Goal: Task Accomplishment & Management: Use online tool/utility

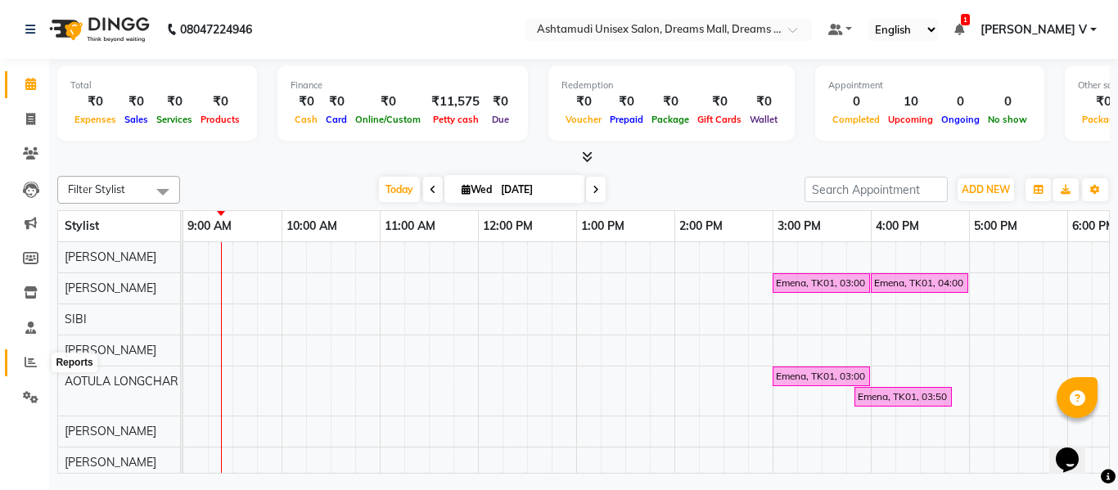
drag, startPoint x: 23, startPoint y: 359, endPoint x: 31, endPoint y: 356, distance: 8.8
click at [23, 359] on span at bounding box center [30, 362] width 29 height 19
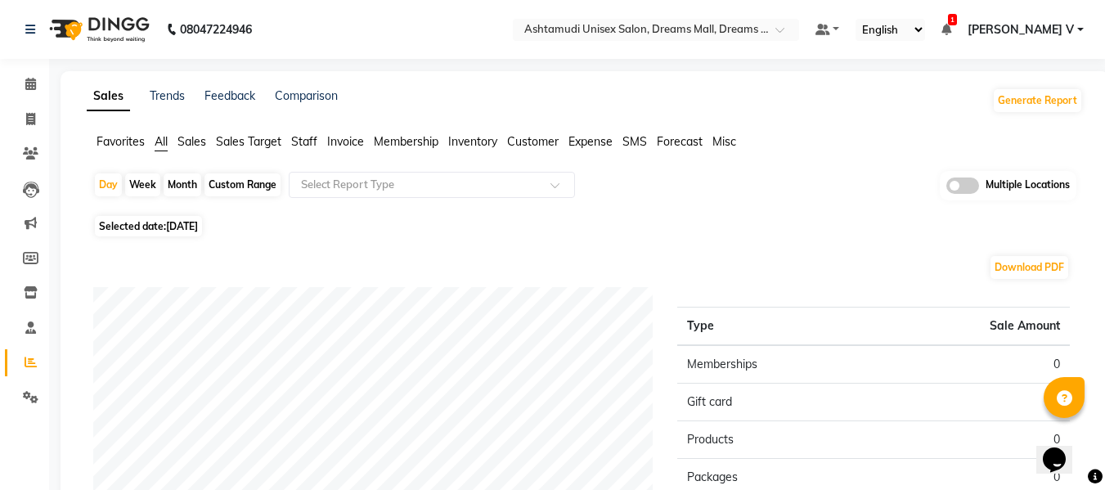
click at [979, 190] on div "Multiple Locations" at bounding box center [1008, 185] width 137 height 29
click at [974, 190] on span at bounding box center [963, 186] width 33 height 16
click at [947, 188] on input "checkbox" at bounding box center [947, 188] width 0 height 0
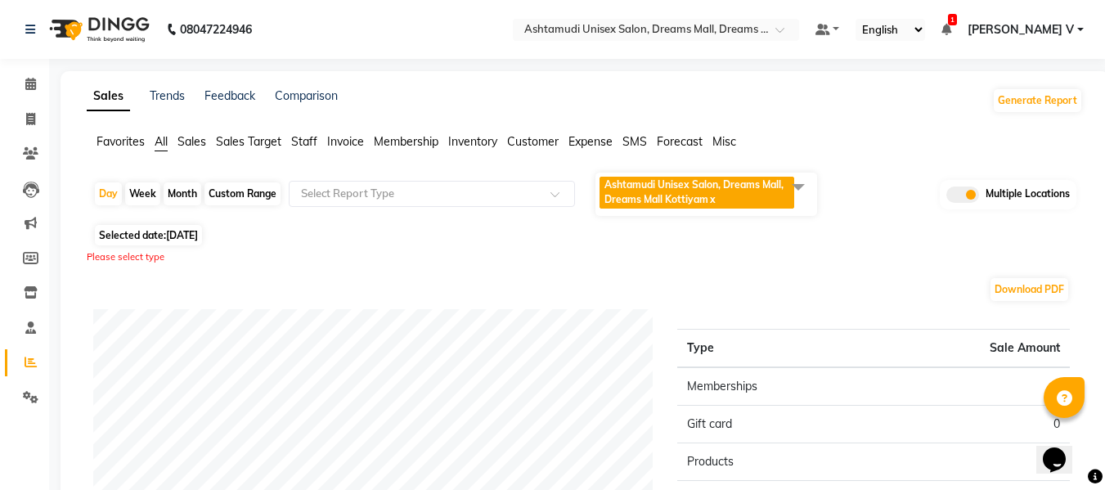
click at [764, 205] on span "Ashtamudi Unisex Salon, Dreams Mall, Dreams Mall Kottiyam x" at bounding box center [697, 193] width 195 height 32
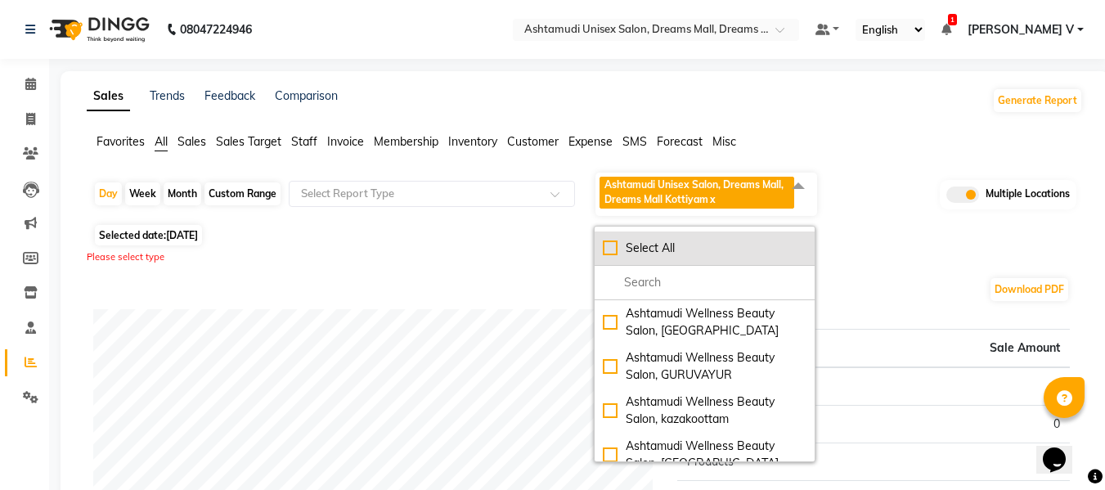
click at [727, 256] on div "Select All" at bounding box center [705, 248] width 204 height 17
checkbox input "true"
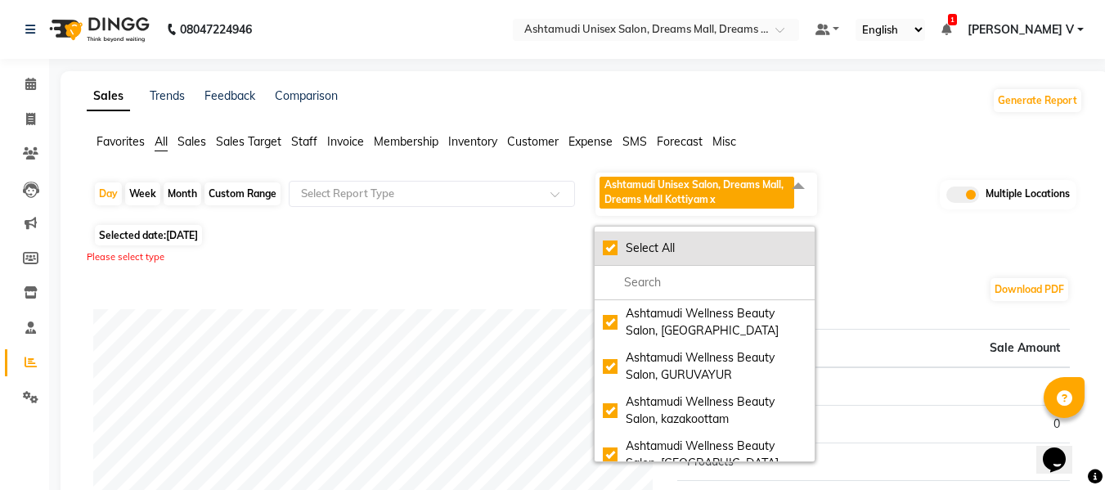
checkbox input "true"
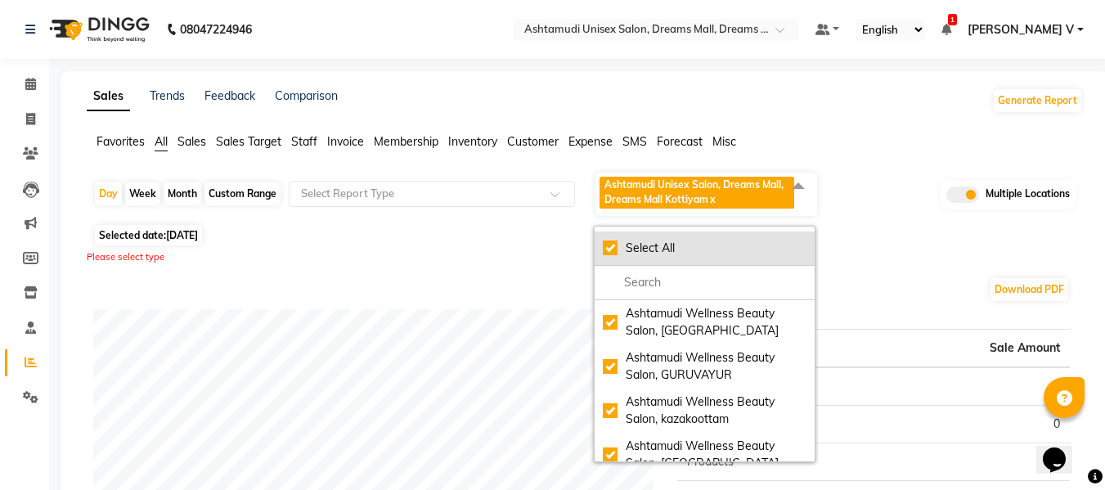
checkbox input "true"
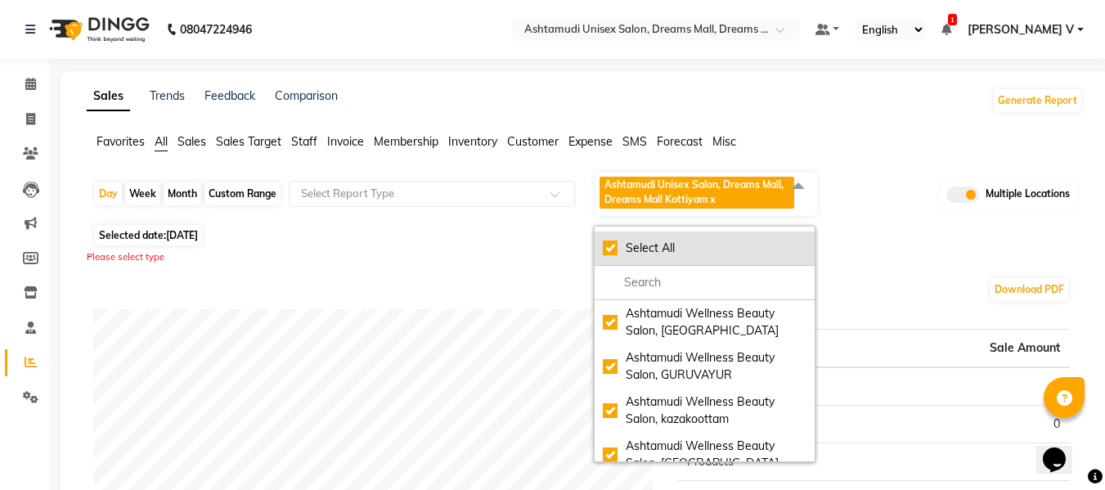
checkbox input "true"
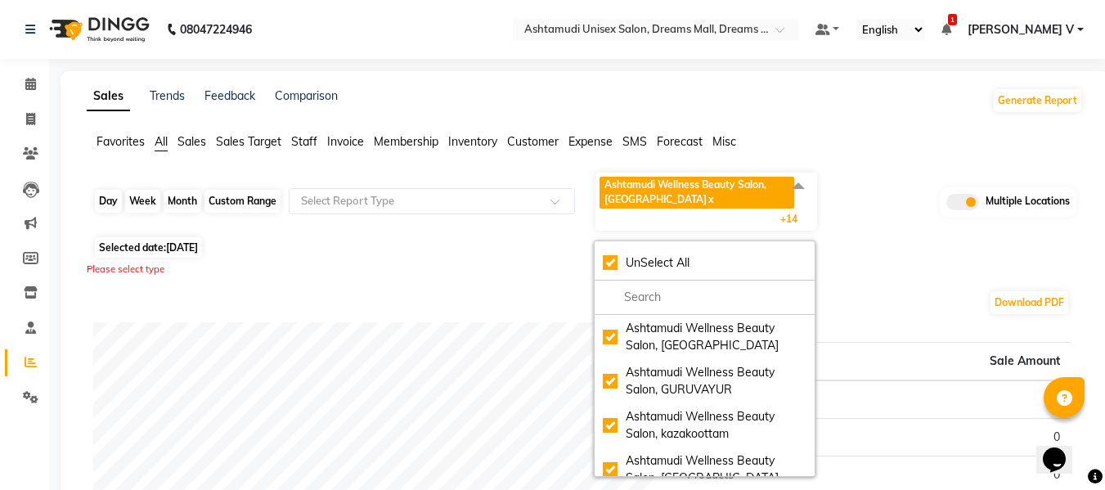
click at [106, 206] on div "Day" at bounding box center [108, 201] width 27 height 23
select select "9"
select select "2025"
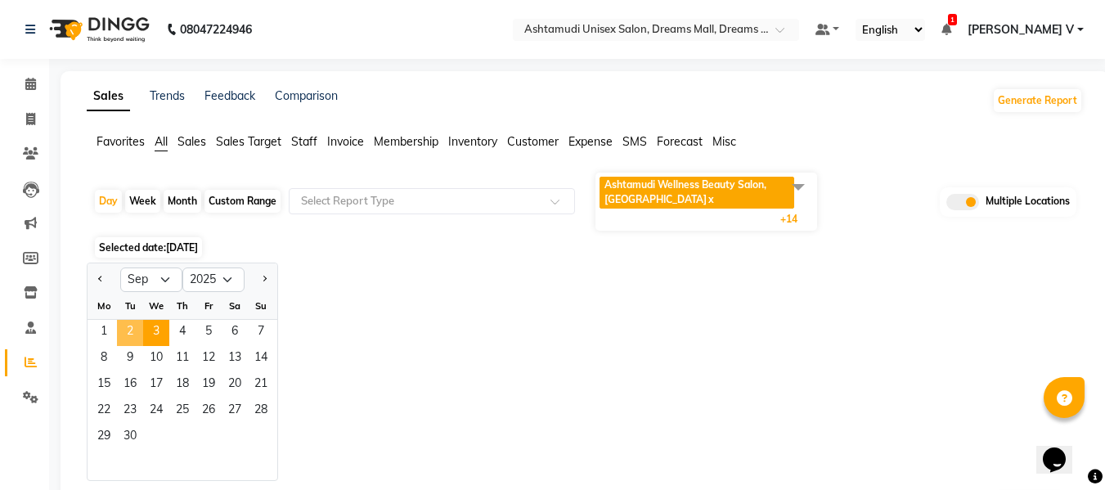
click at [133, 331] on span "2" at bounding box center [130, 333] width 26 height 26
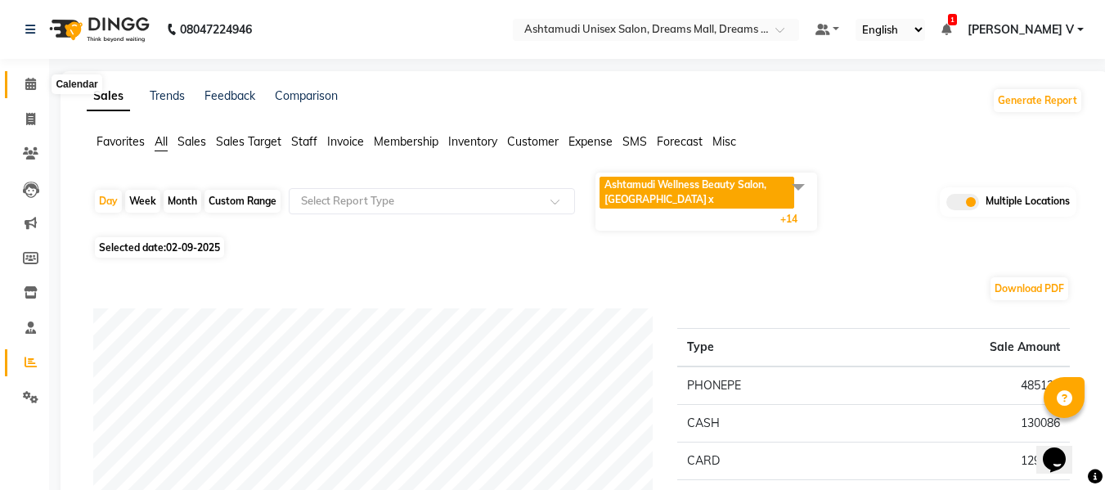
click at [27, 81] on icon at bounding box center [30, 84] width 11 height 12
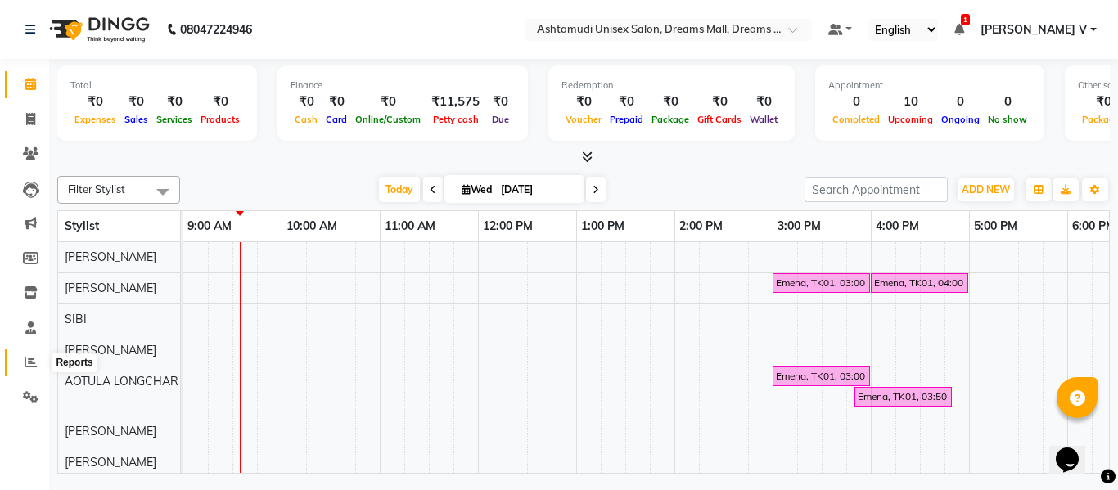
click at [21, 356] on span at bounding box center [30, 362] width 29 height 19
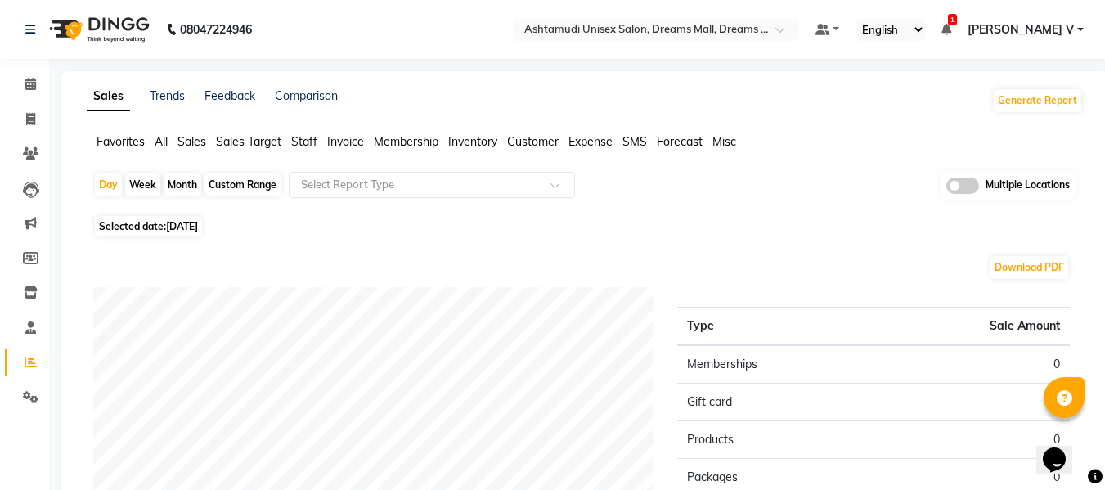
click at [974, 185] on span at bounding box center [963, 186] width 33 height 16
click at [947, 188] on input "checkbox" at bounding box center [947, 188] width 0 height 0
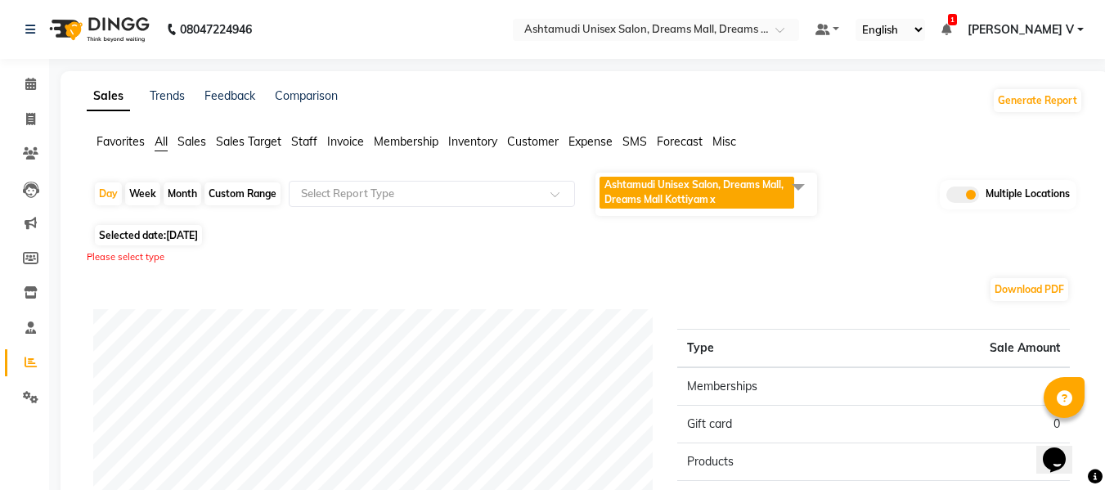
click at [640, 197] on span "Ashtamudi Unisex Salon, Dreams Mall, Dreams Mall Kottiyam" at bounding box center [694, 191] width 179 height 27
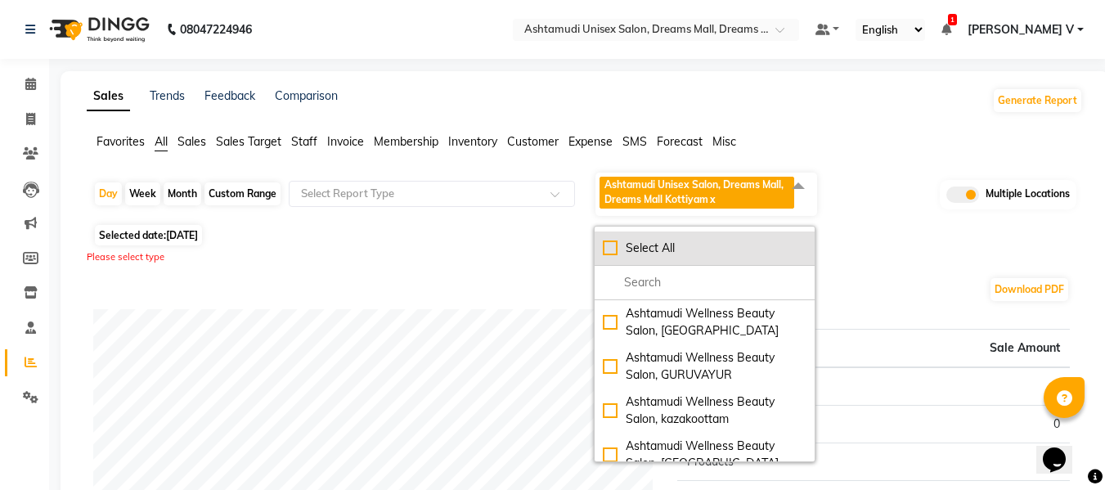
click at [663, 248] on div "Select All" at bounding box center [705, 248] width 204 height 17
checkbox input "true"
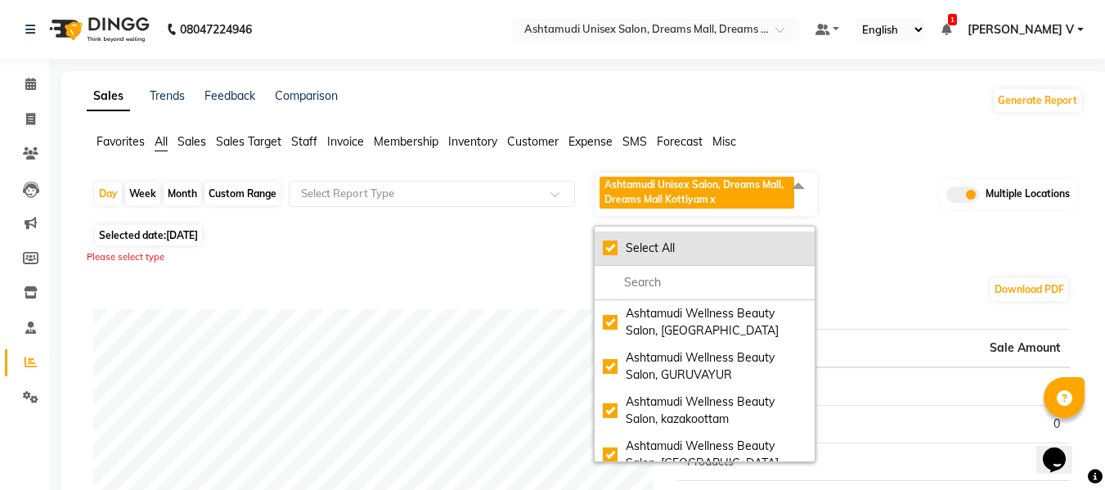
checkbox input "true"
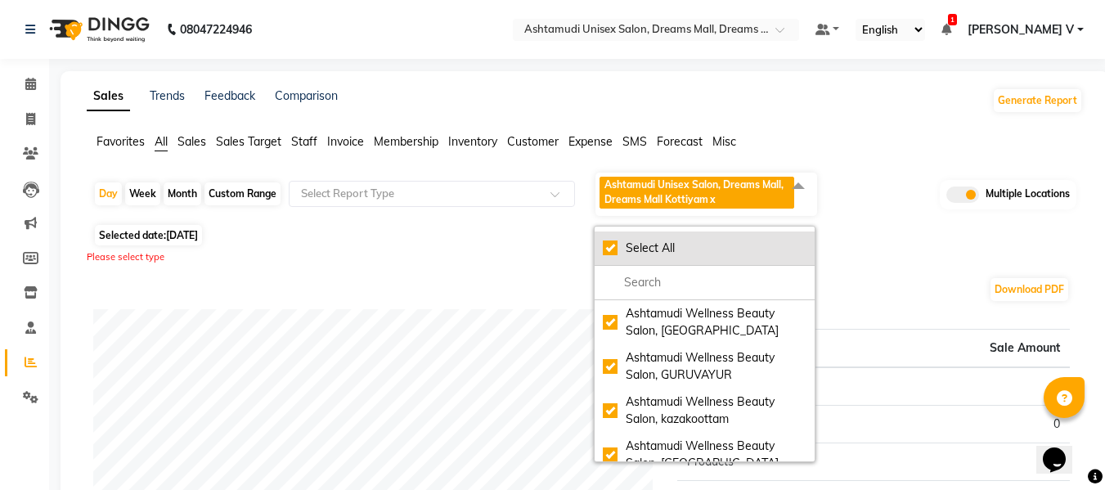
checkbox input "true"
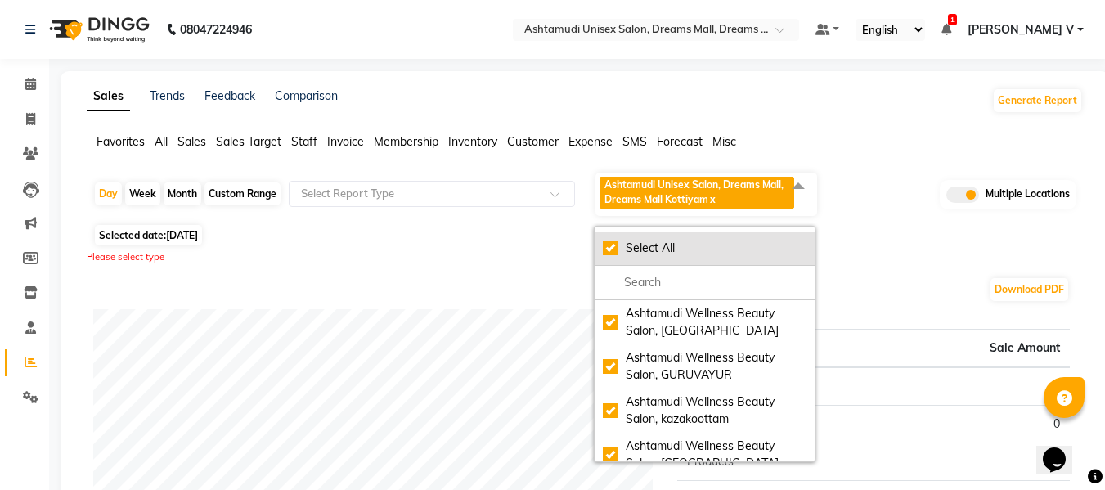
checkbox input "true"
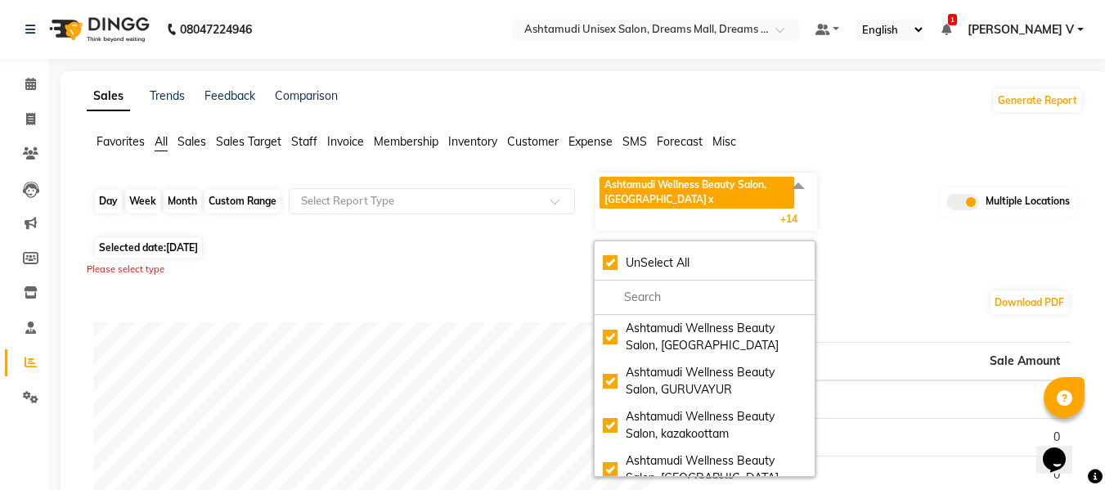
click at [106, 202] on div "Day" at bounding box center [108, 201] width 27 height 23
select select "9"
select select "2025"
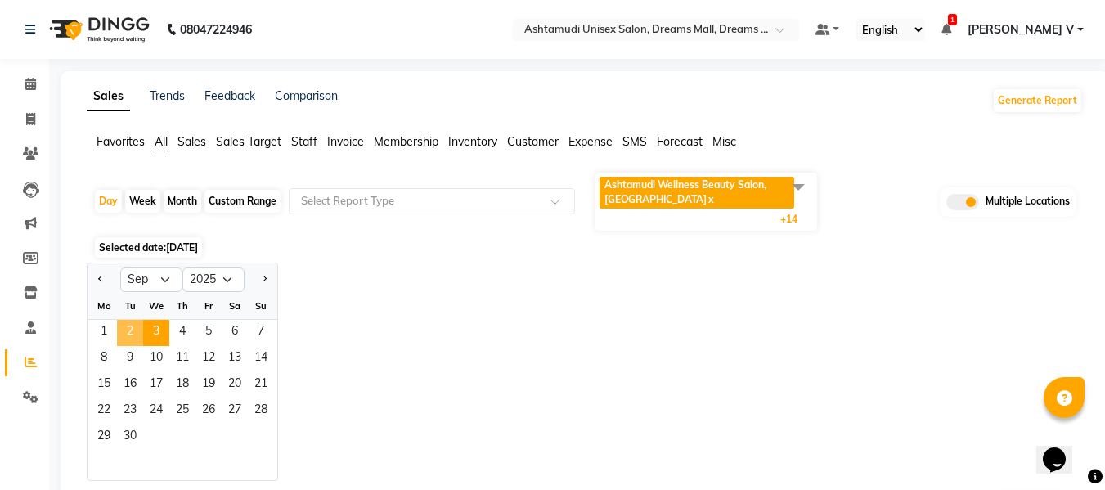
click at [129, 339] on span "2" at bounding box center [130, 333] width 26 height 26
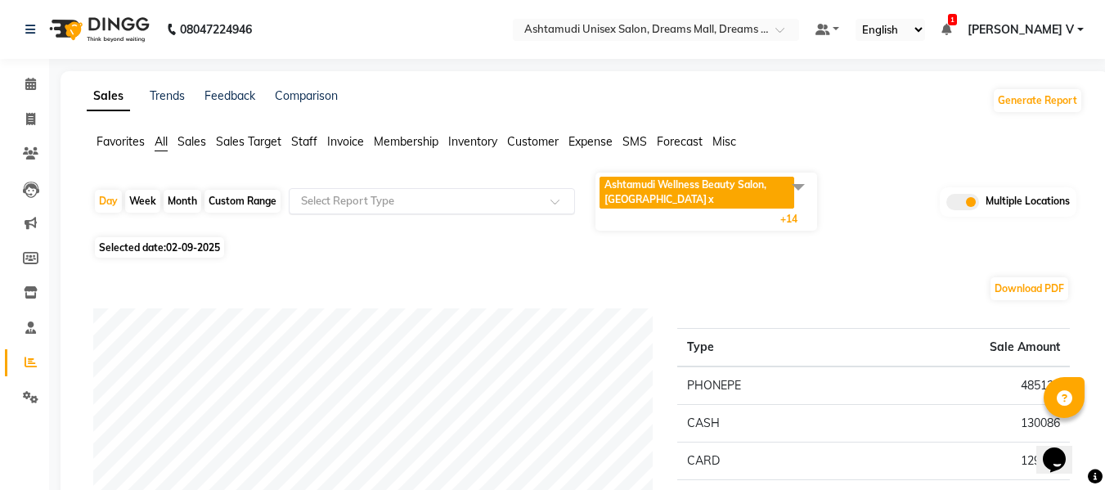
click at [480, 196] on input "text" at bounding box center [416, 201] width 236 height 16
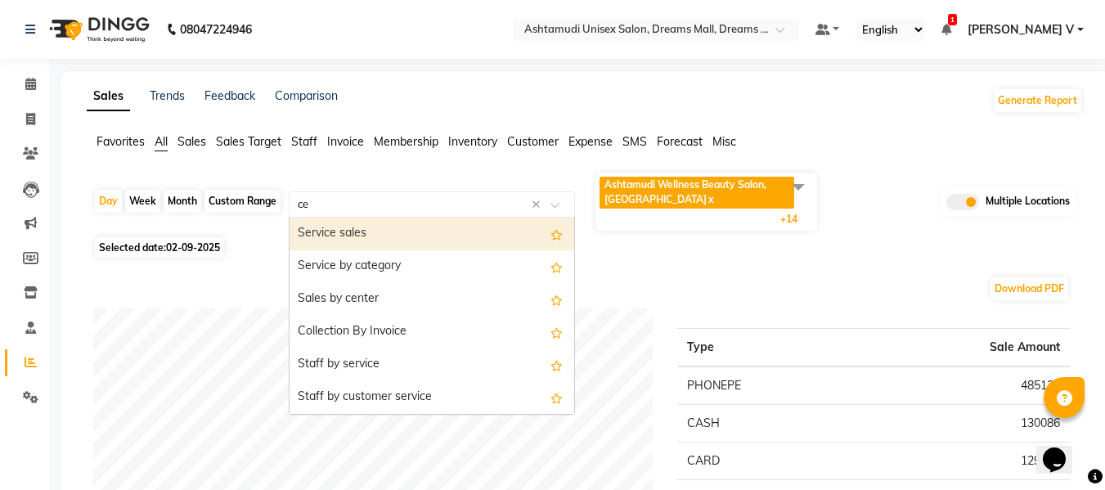
type input "cen"
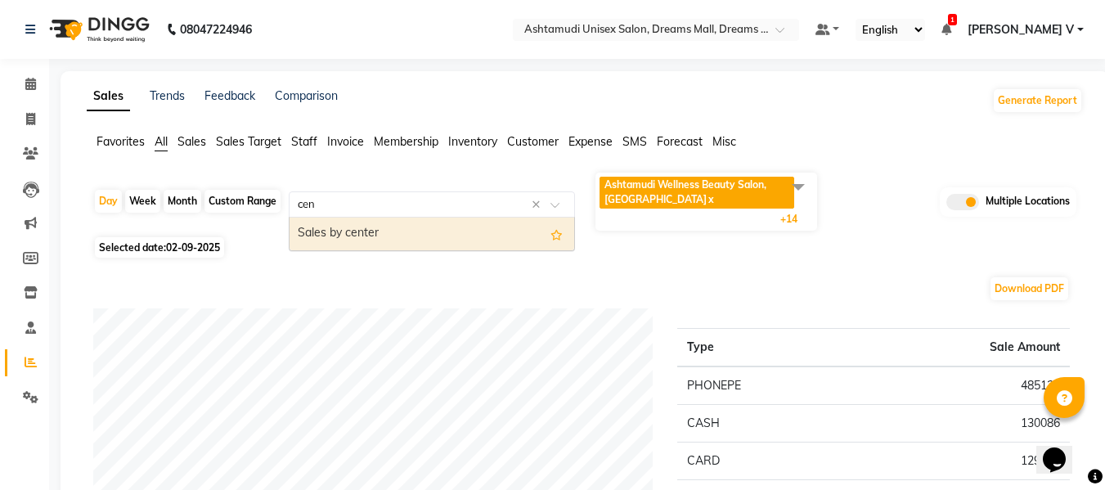
click at [429, 236] on div "Sales by center" at bounding box center [432, 234] width 285 height 33
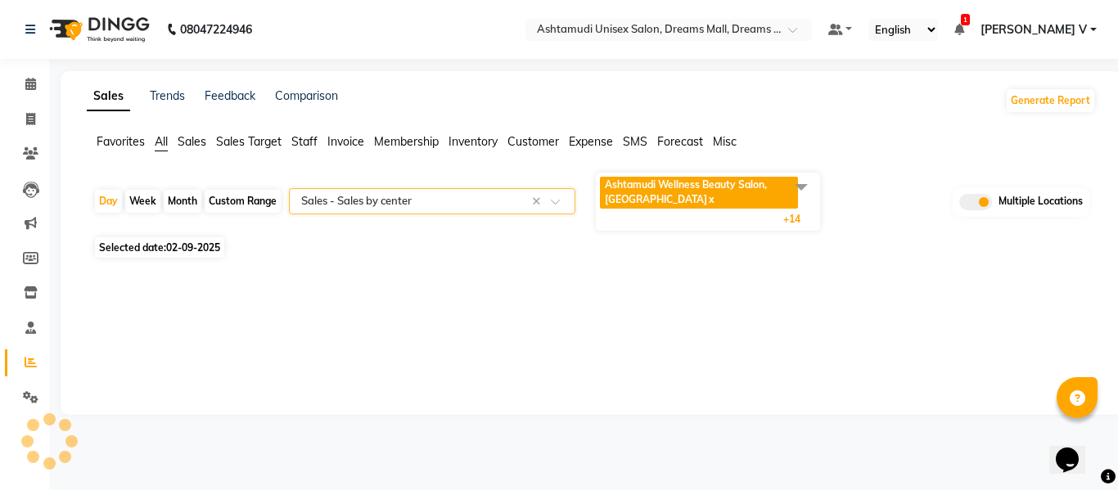
select select "full_report"
select select "csv"
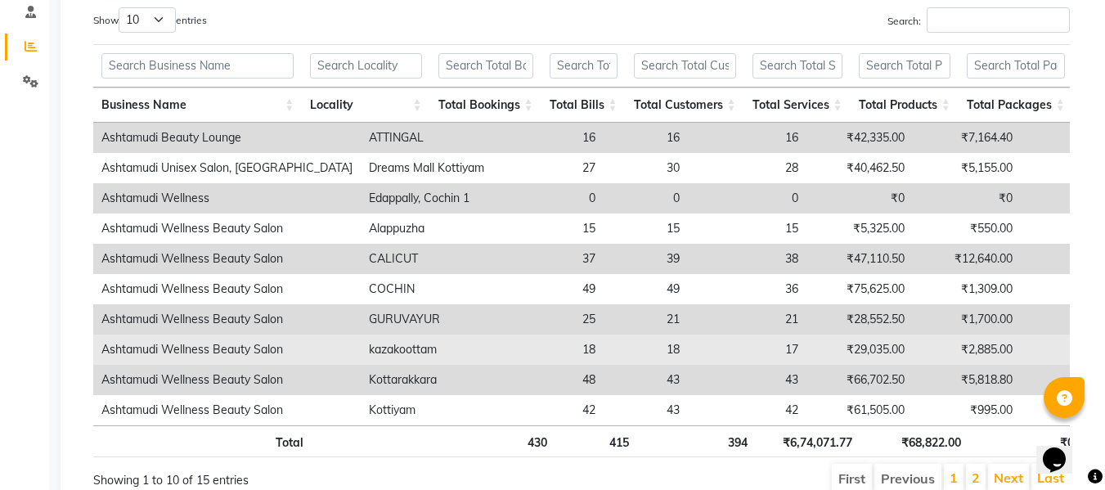
scroll to position [154, 0]
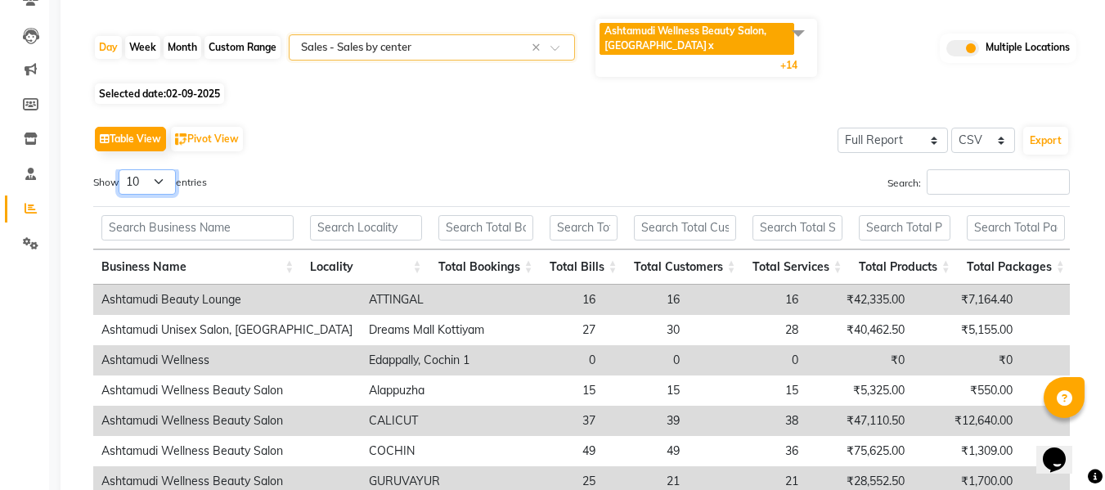
click at [168, 183] on select "10 25 50 100" at bounding box center [147, 181] width 57 height 25
select select "25"
click at [121, 169] on select "10 25 50 100" at bounding box center [147, 181] width 57 height 25
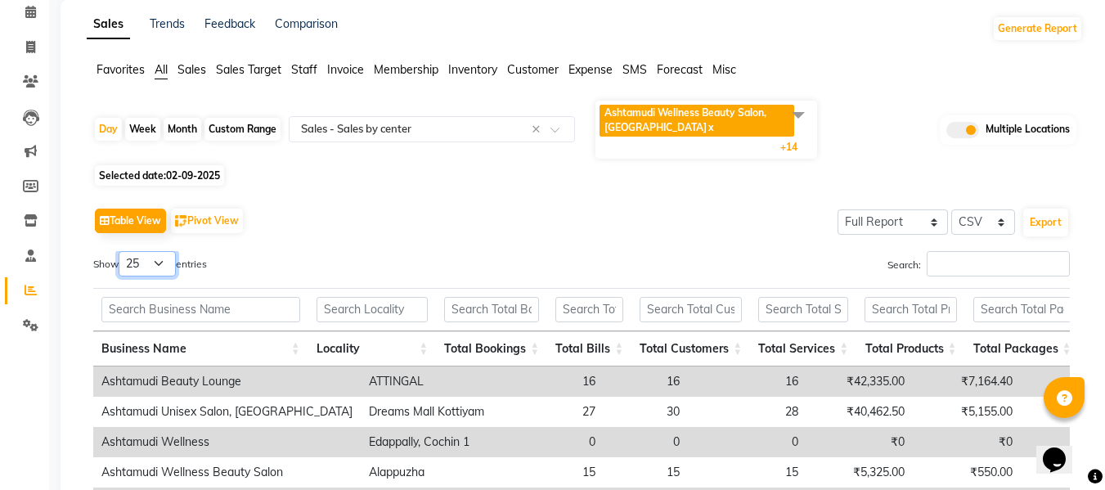
scroll to position [0, 0]
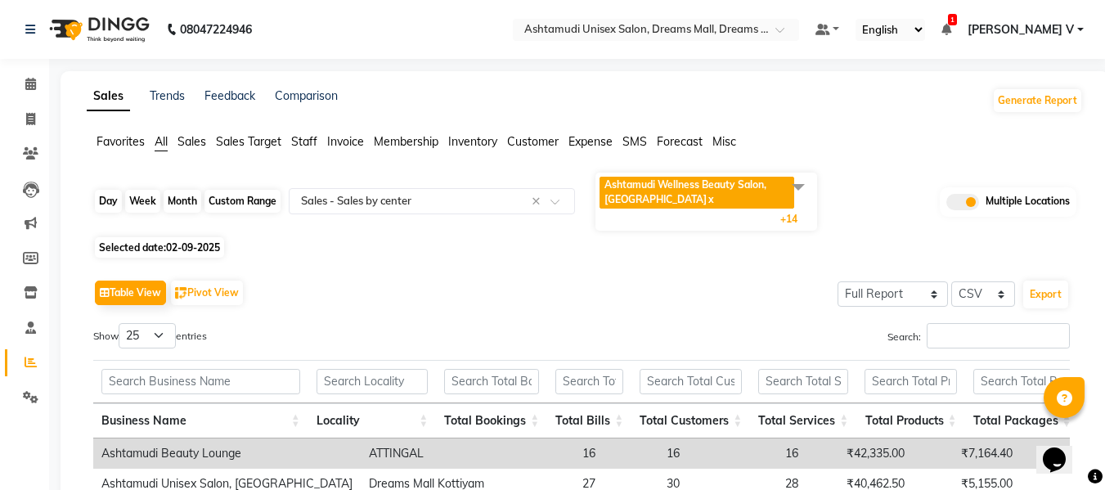
click at [111, 209] on div "Day" at bounding box center [108, 201] width 27 height 23
select select "9"
select select "2025"
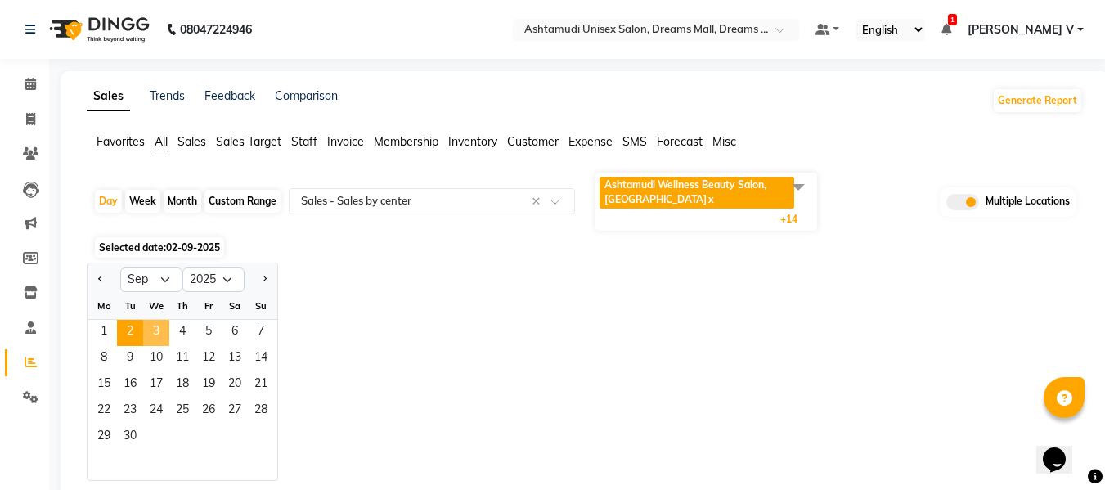
click at [153, 328] on span "3" at bounding box center [156, 333] width 26 height 26
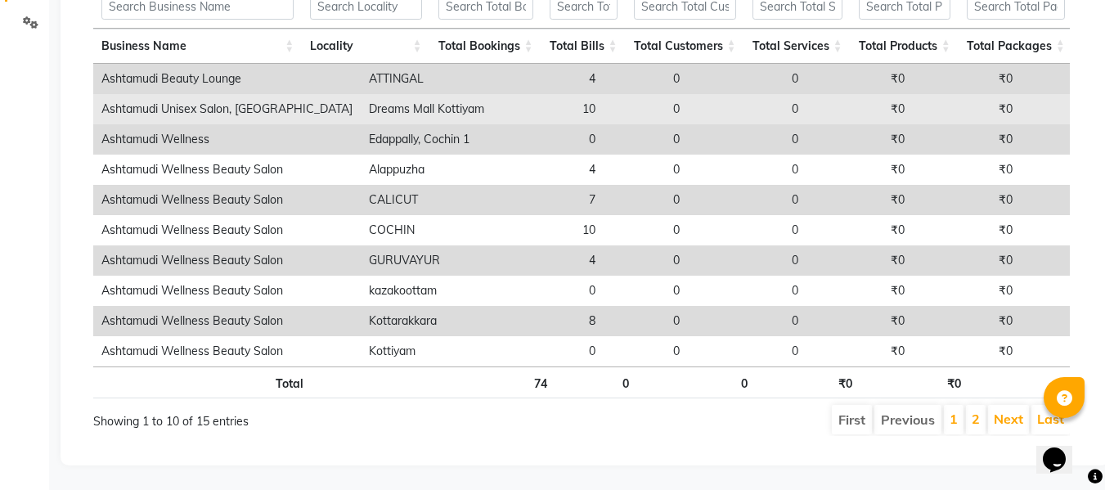
scroll to position [154, 0]
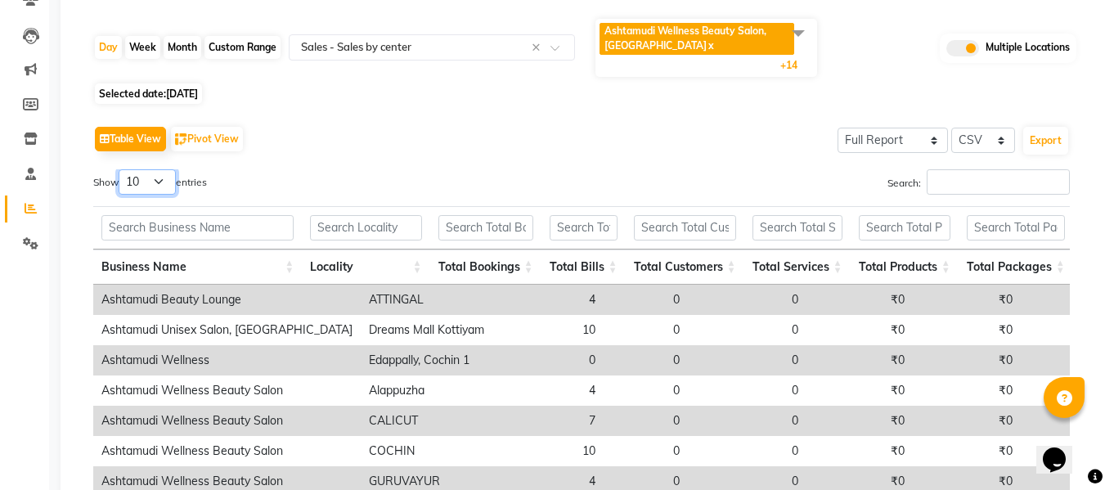
click at [141, 179] on select "10 25 50 100" at bounding box center [147, 181] width 57 height 25
select select "25"
click at [121, 169] on select "10 25 50 100" at bounding box center [147, 181] width 57 height 25
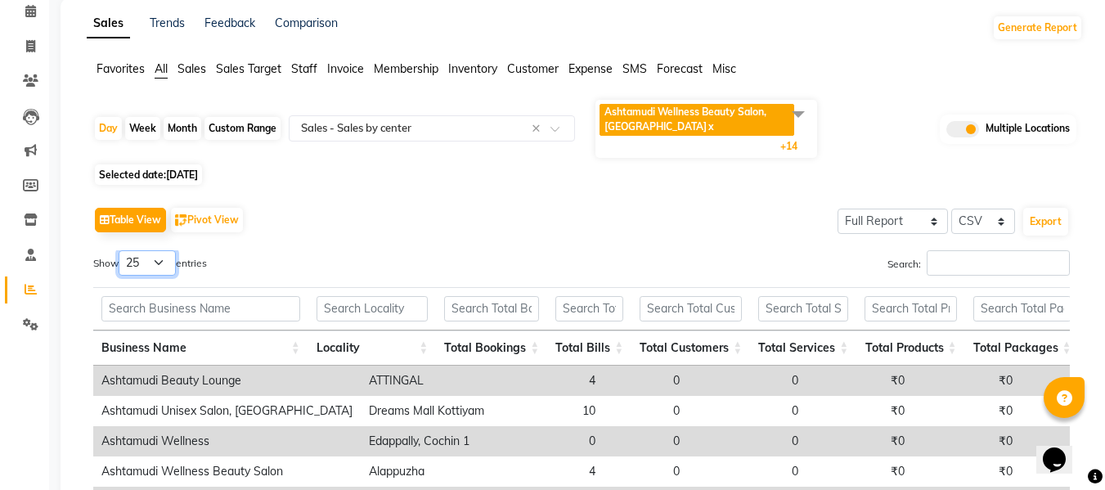
scroll to position [72, 0]
click at [112, 128] on div "Day" at bounding box center [108, 129] width 27 height 23
select select "9"
select select "2025"
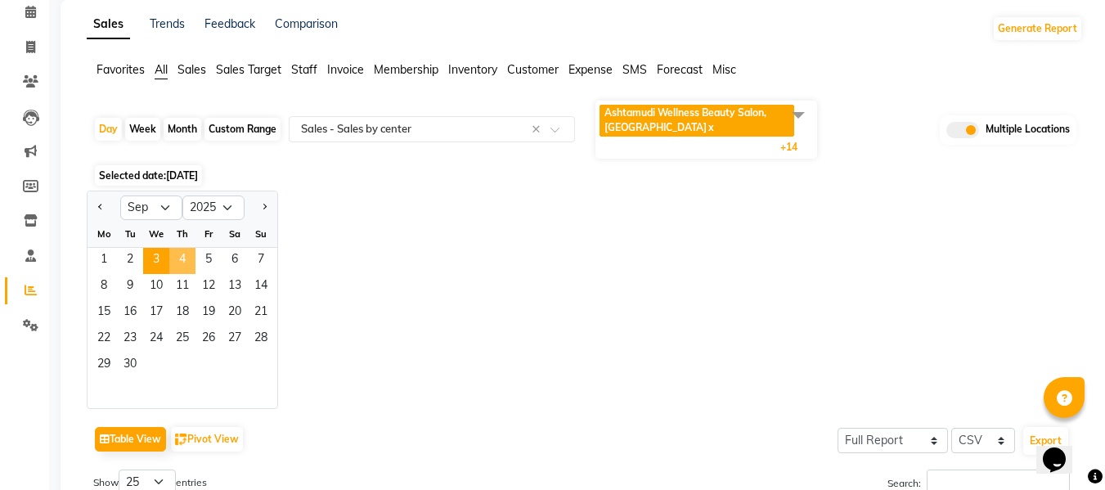
click at [177, 262] on span "4" at bounding box center [182, 261] width 26 height 26
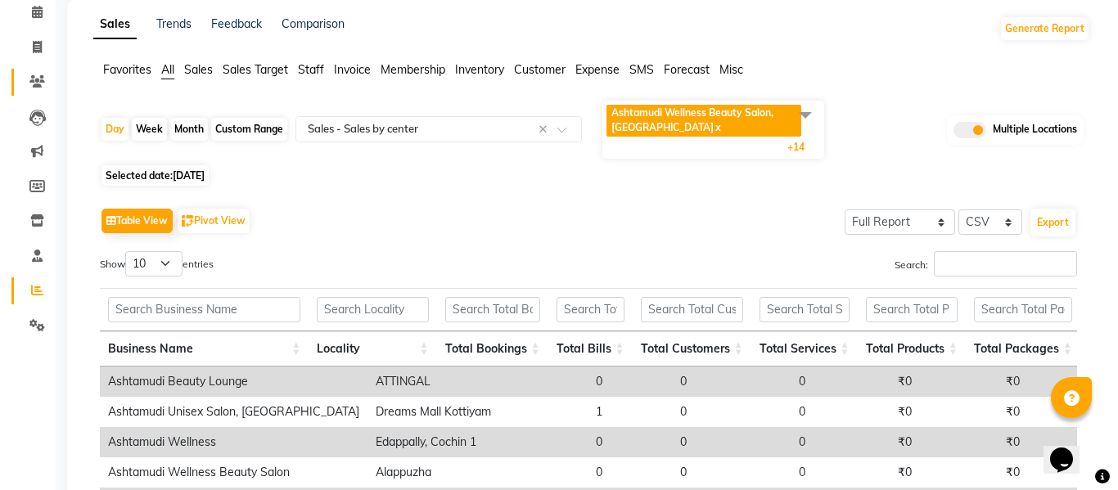
scroll to position [0, 0]
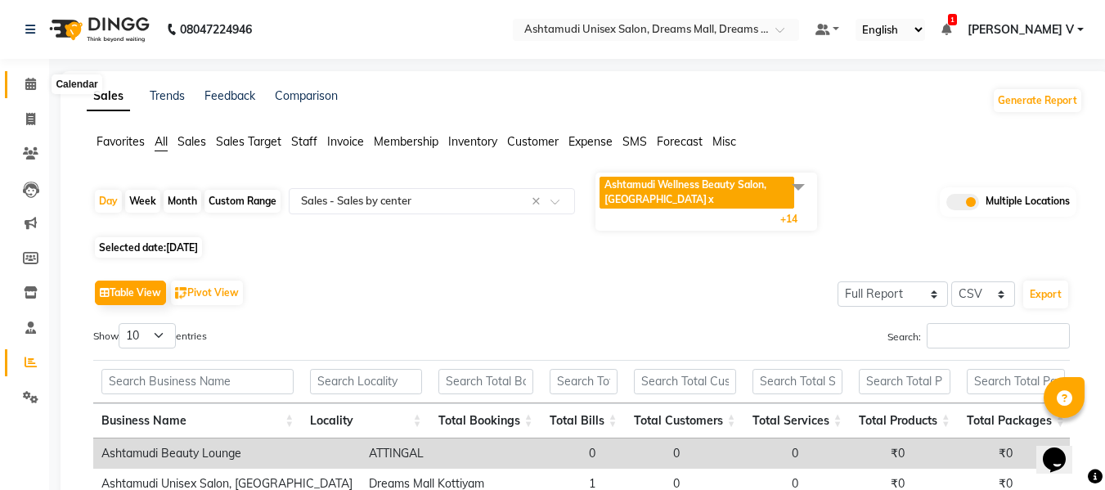
click at [24, 87] on span at bounding box center [30, 84] width 29 height 19
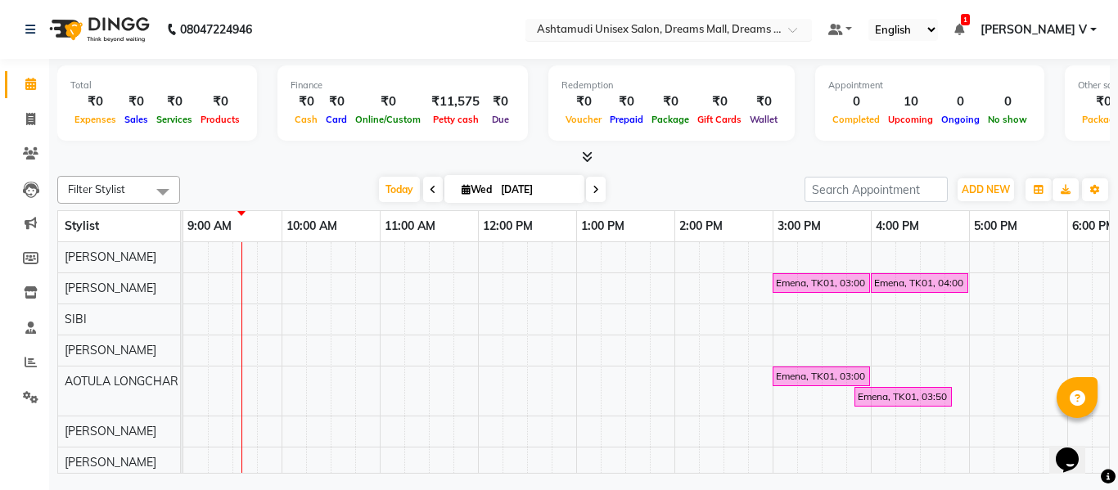
click at [722, 20] on div "Select Location × [GEOGRAPHIC_DATA] Unisex Salon, [GEOGRAPHIC_DATA], Dreams Mal…" at bounding box center [668, 30] width 286 height 22
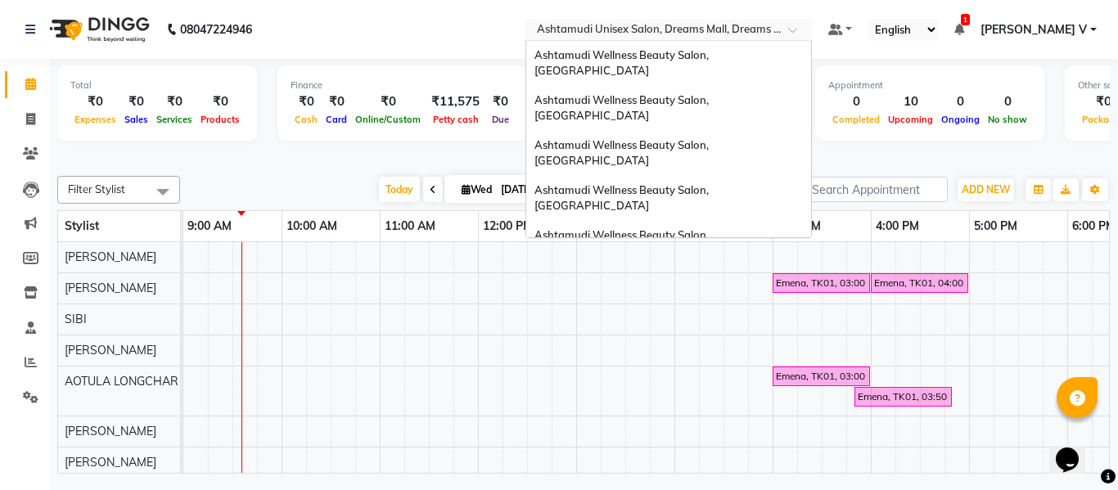
scroll to position [255, 0]
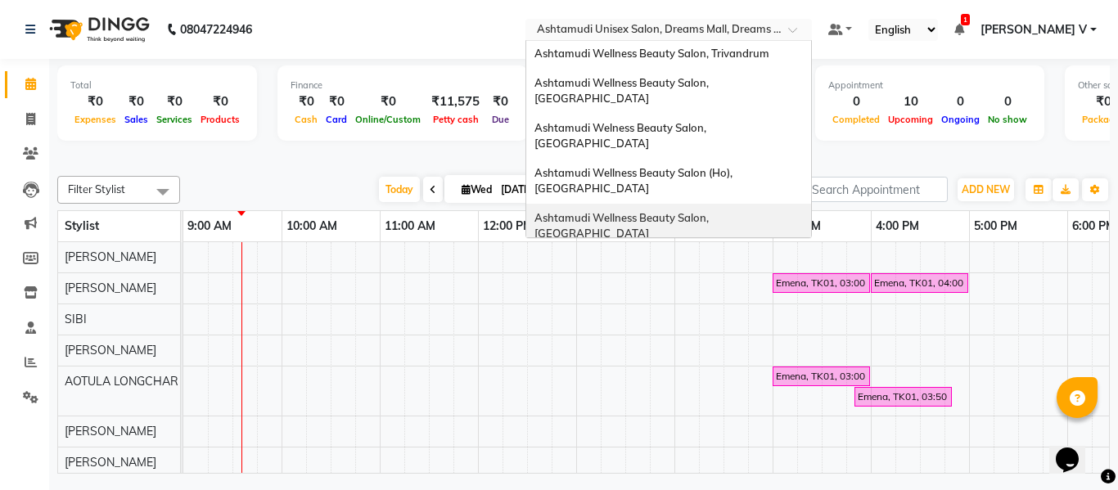
click at [811, 204] on div "Ashtamudi Wellness Beauty Salon, [GEOGRAPHIC_DATA]" at bounding box center [668, 226] width 285 height 45
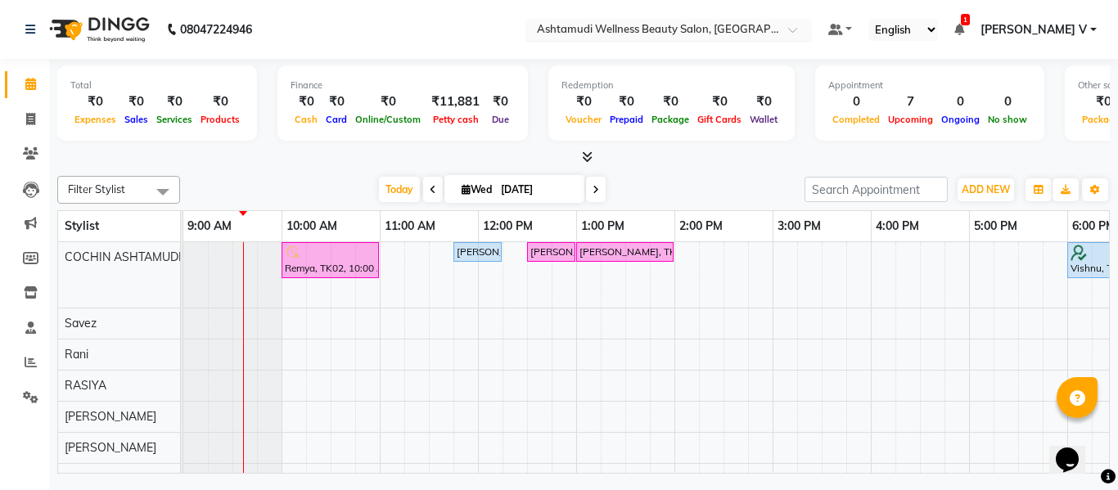
click at [771, 30] on input "text" at bounding box center [651, 31] width 237 height 16
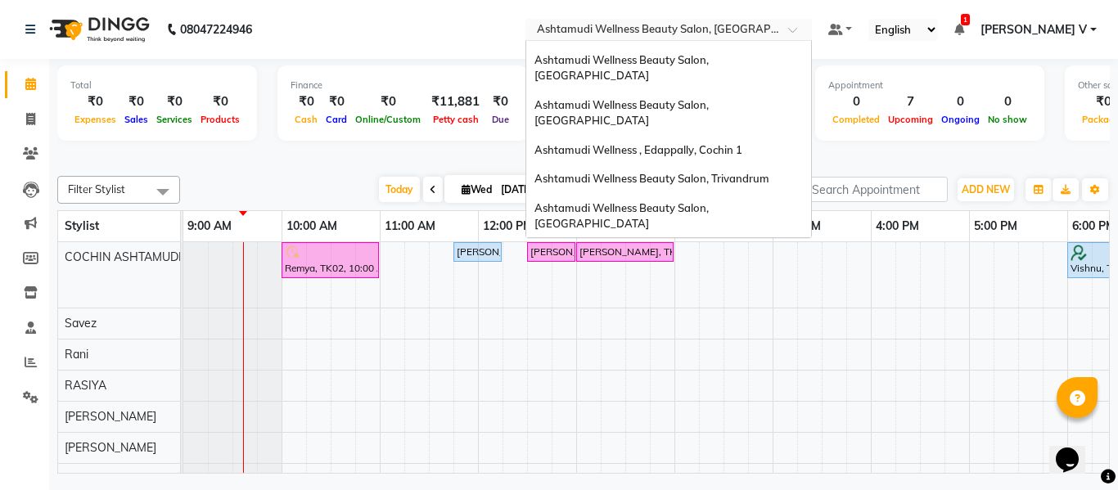
scroll to position [92, 0]
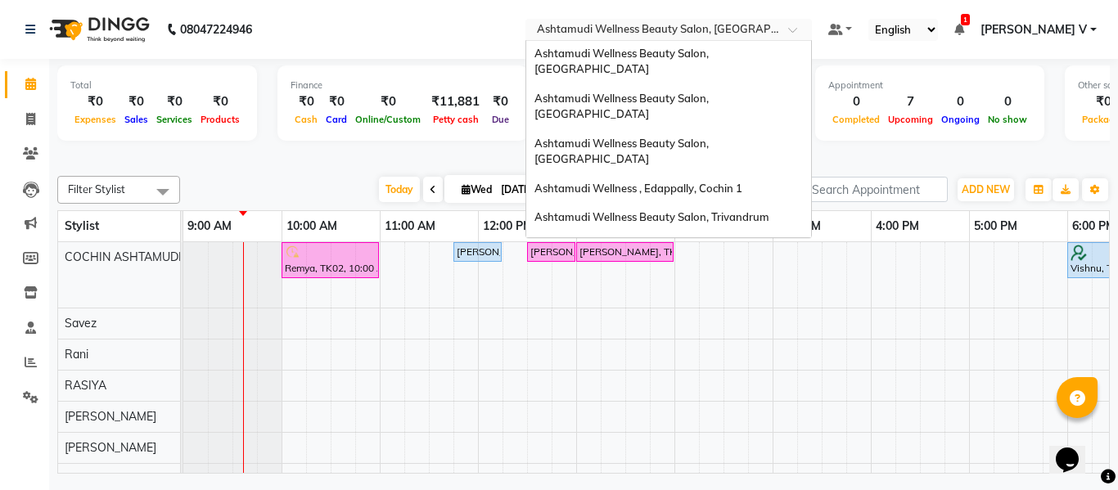
click at [709, 285] on span "Ashtamudi Welness Beauty Salon, [GEOGRAPHIC_DATA]" at bounding box center [621, 299] width 174 height 29
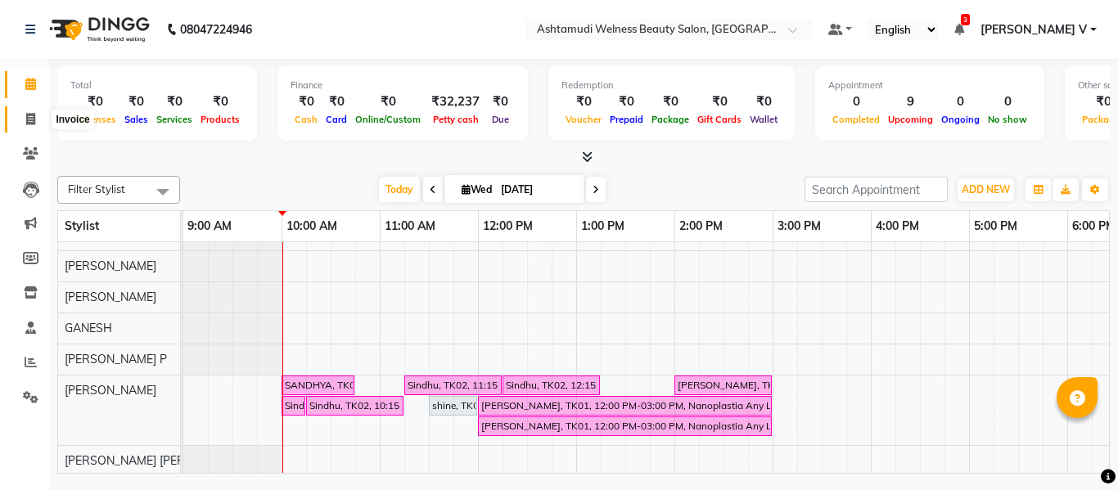
click at [29, 118] on icon at bounding box center [30, 119] width 9 height 12
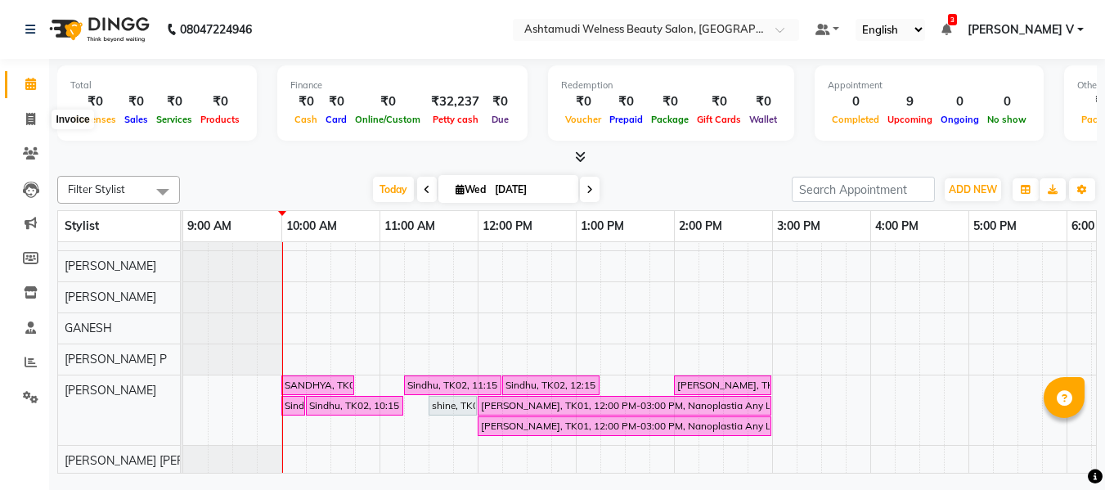
select select "4529"
select select "service"
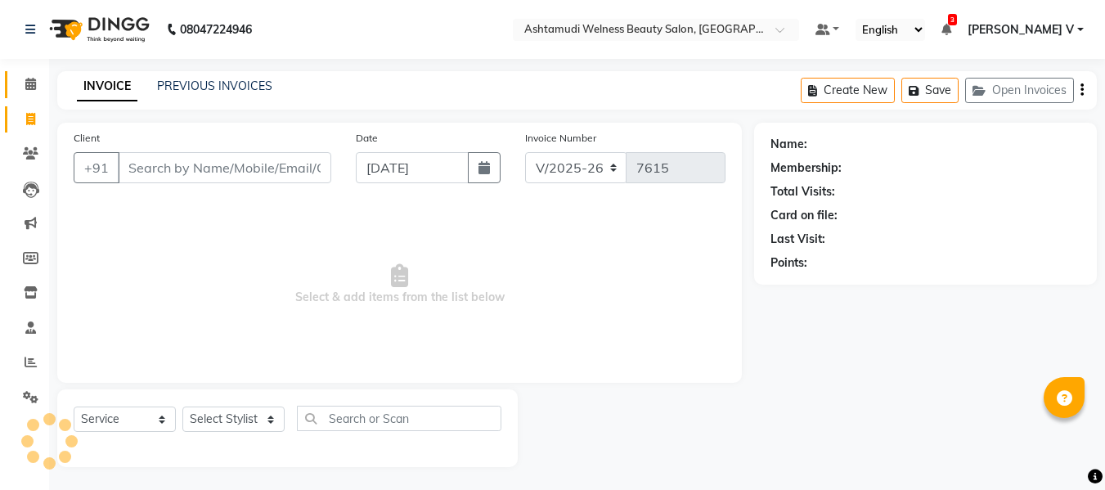
click at [36, 74] on link "Calendar" at bounding box center [24, 84] width 39 height 27
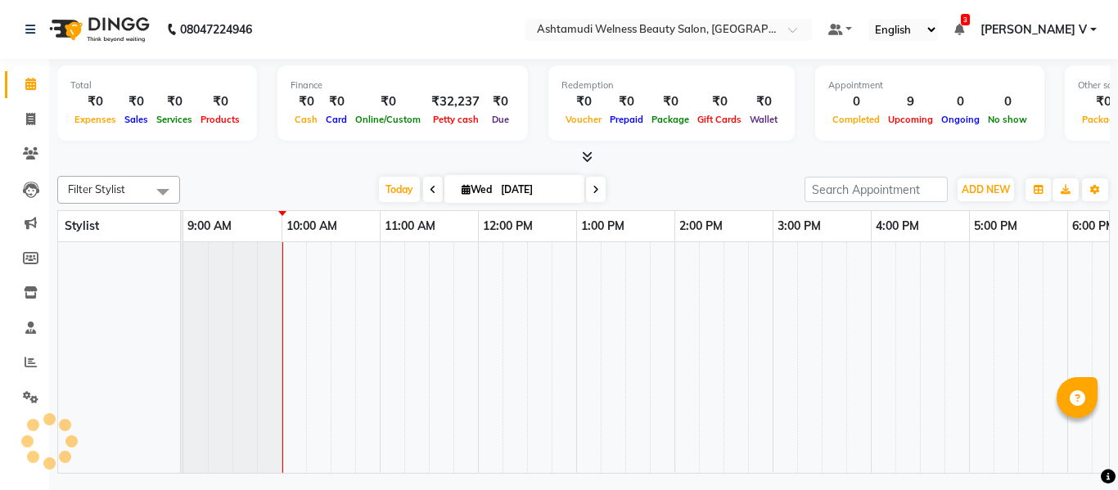
scroll to position [22, 0]
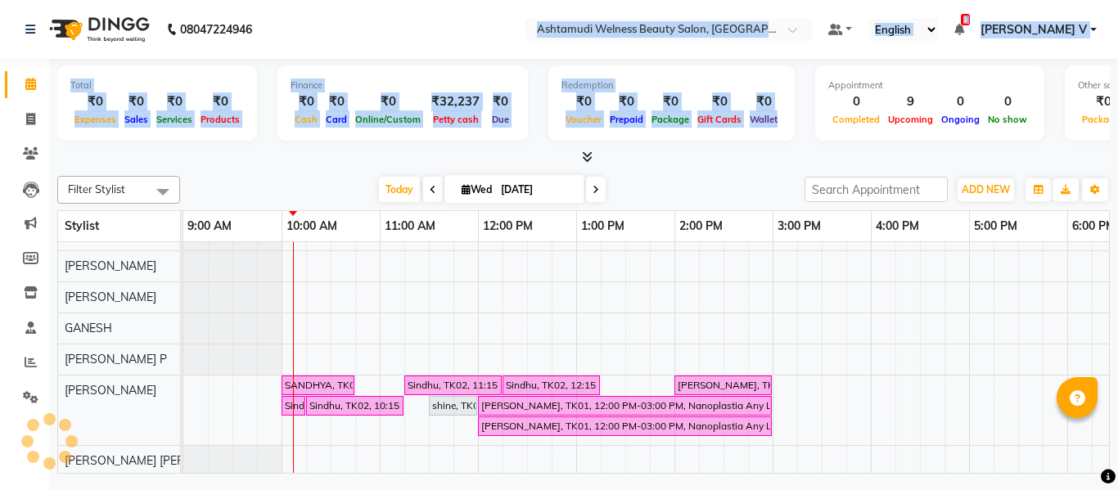
drag, startPoint x: 705, startPoint y: 142, endPoint x: 508, endPoint y: 20, distance: 232.3
click at [679, 124] on app-home "08047224946 Select Location × Ashtamudi Welness Beauty Salon, Chinnakkada Defau…" at bounding box center [559, 239] width 1118 height 478
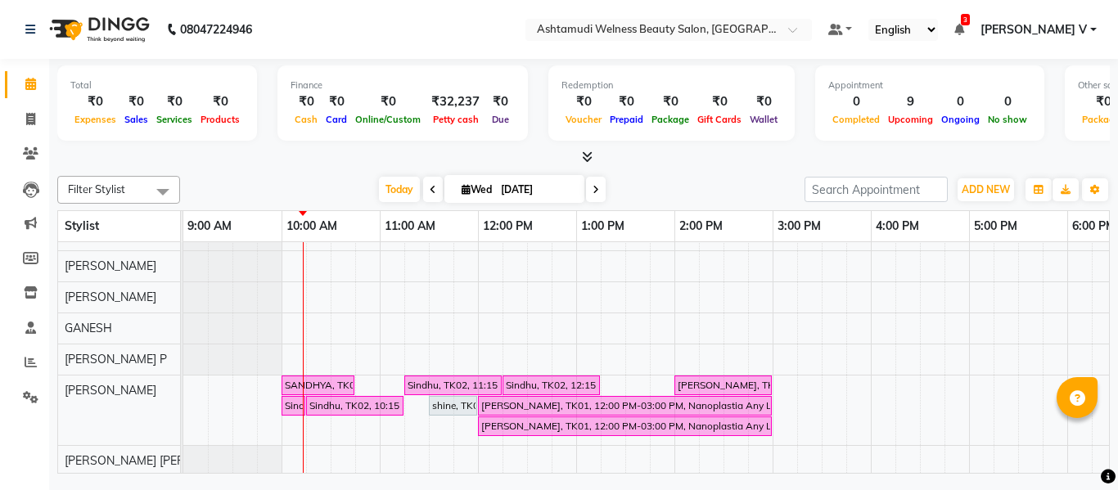
click at [170, 58] on nav "08047224946 Select Location × Ashtamudi Welness Beauty Salon, Chinnakkada Defau…" at bounding box center [559, 29] width 1118 height 59
click at [21, 123] on span at bounding box center [30, 119] width 29 height 19
select select "service"
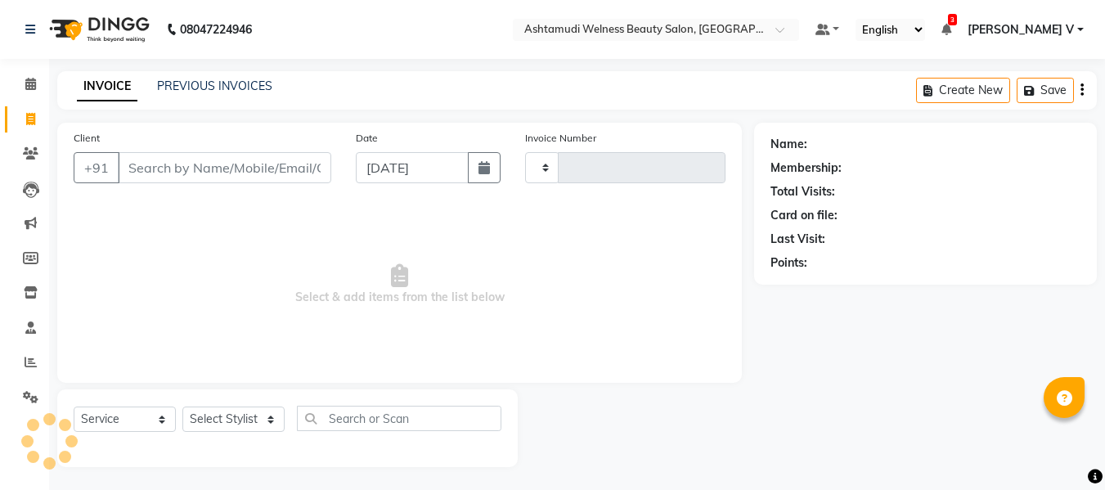
type input "7615"
select select "4529"
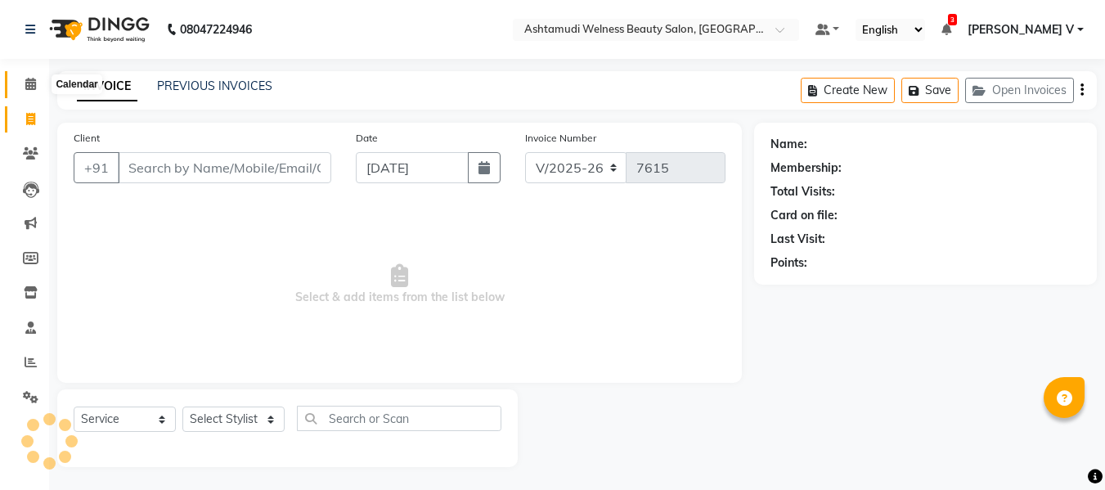
click at [33, 86] on icon at bounding box center [30, 84] width 11 height 12
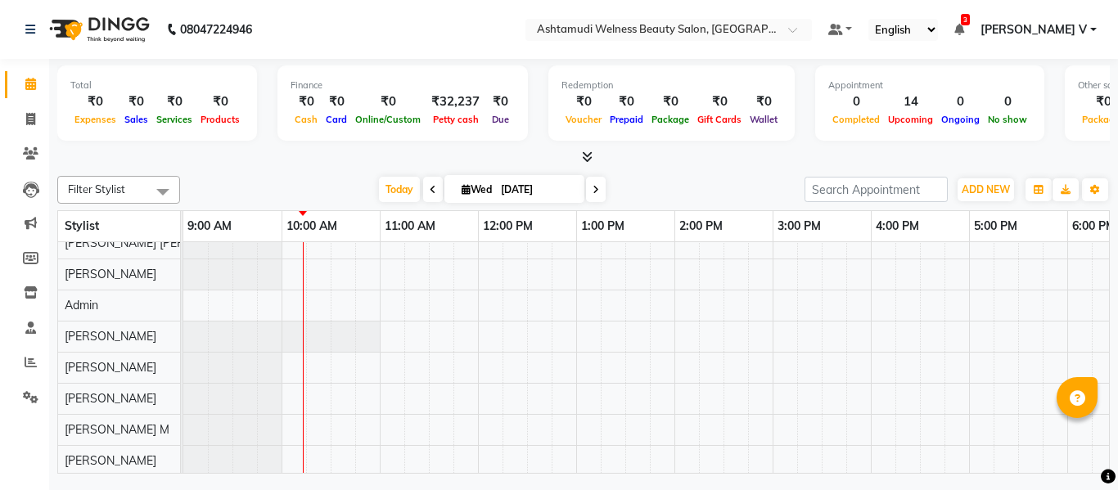
scroll to position [475, 0]
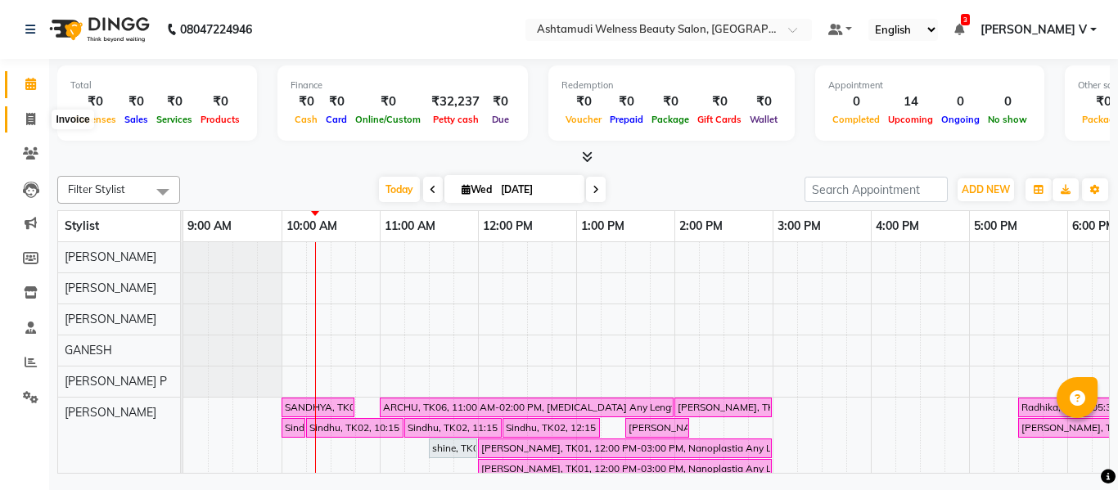
click at [28, 124] on icon at bounding box center [30, 119] width 9 height 12
select select "service"
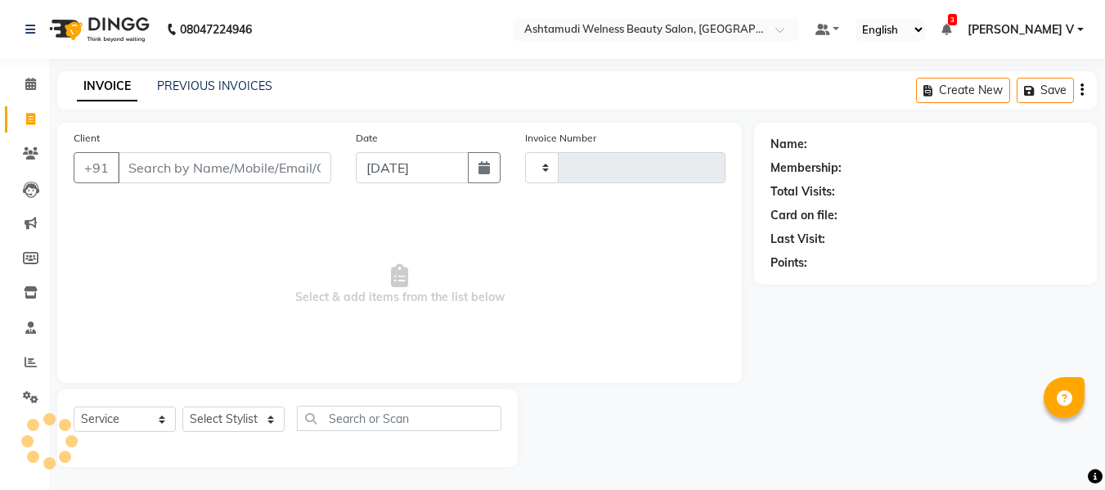
type input "7615"
select select "4529"
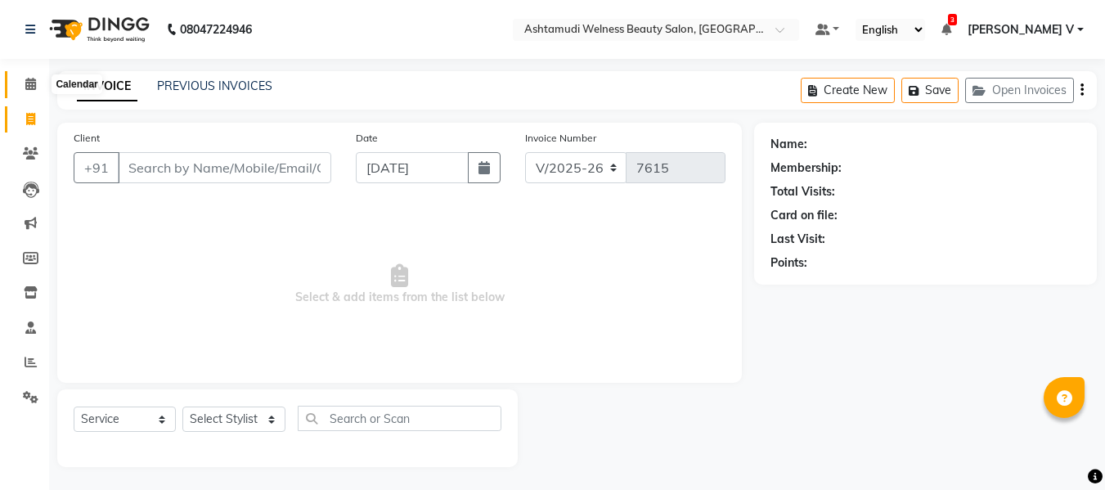
click at [33, 86] on icon at bounding box center [30, 84] width 11 height 12
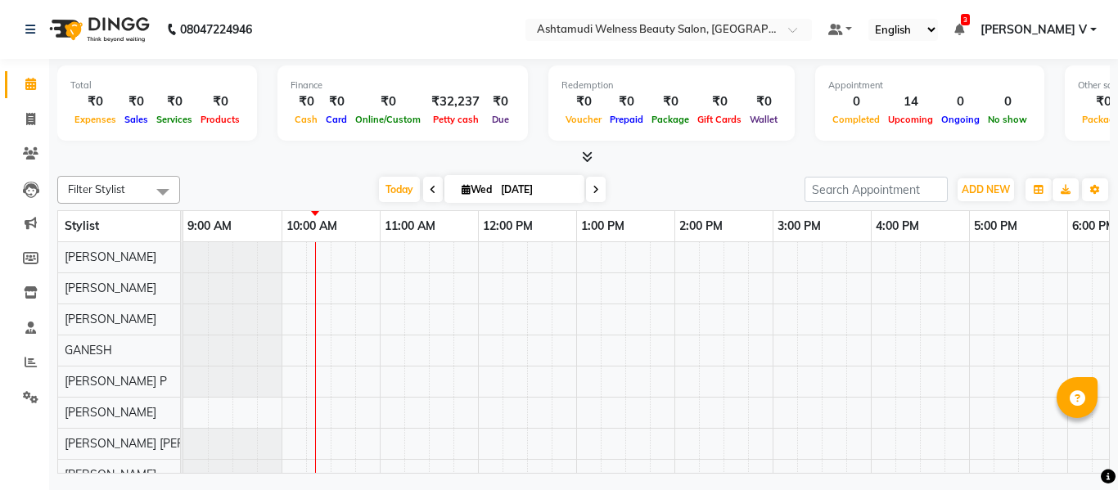
scroll to position [22, 0]
